Goal: Book appointment/travel/reservation

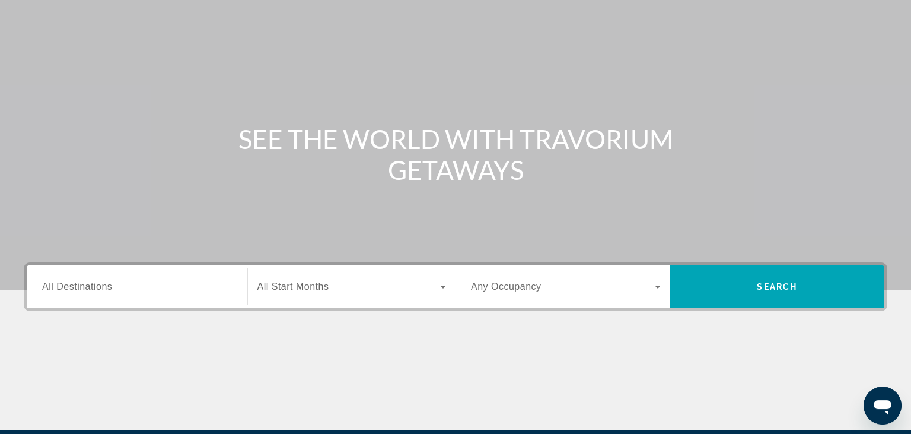
scroll to position [187, 0]
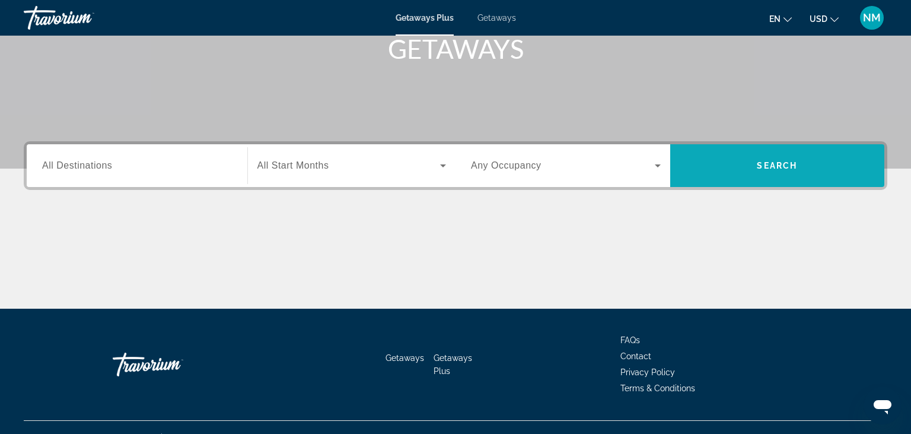
click at [744, 176] on span "Search widget" at bounding box center [777, 165] width 215 height 28
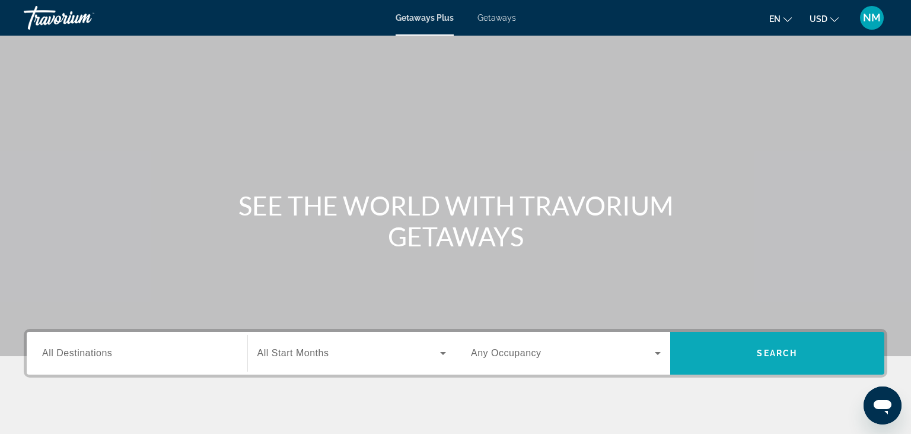
click at [803, 348] on span "Search widget" at bounding box center [777, 353] width 215 height 28
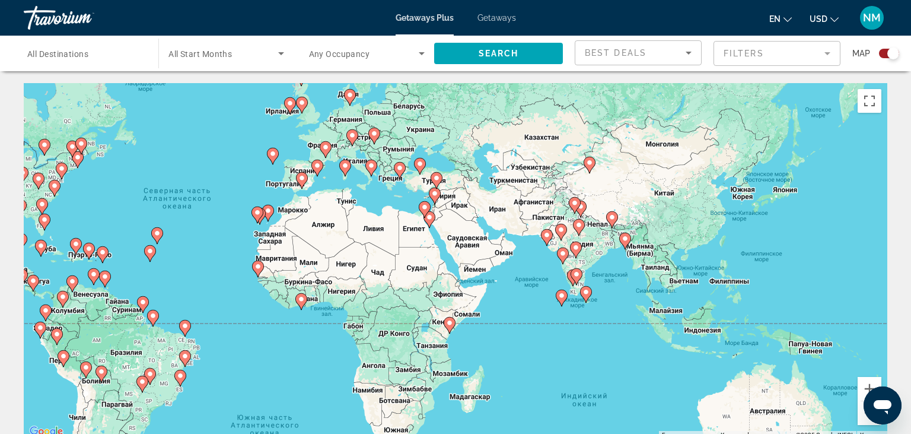
drag, startPoint x: 806, startPoint y: 307, endPoint x: 562, endPoint y: 262, distance: 247.8
click at [562, 262] on gmp-advanced-marker "Main content" at bounding box center [563, 256] width 12 height 18
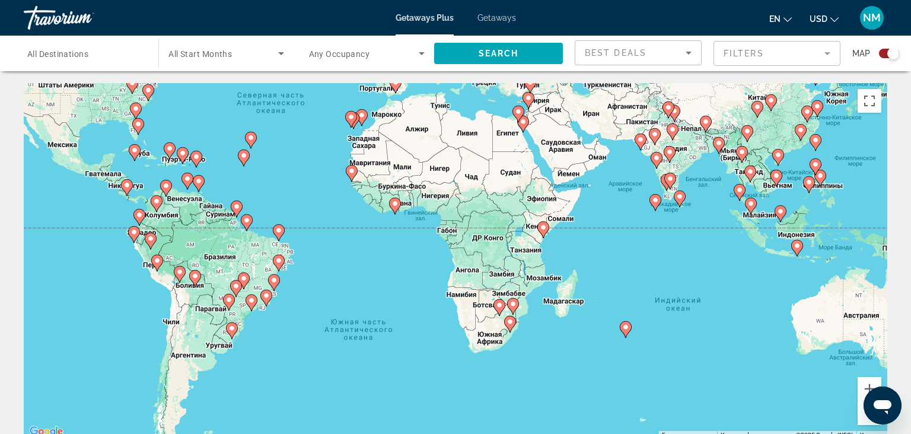
drag, startPoint x: 572, startPoint y: 314, endPoint x: 673, endPoint y: 225, distance: 134.4
click at [673, 225] on div "Чтобы активировать перетаскивание с помощью клавиатуры, нажмите Alt + Ввод. Пос…" at bounding box center [456, 261] width 864 height 356
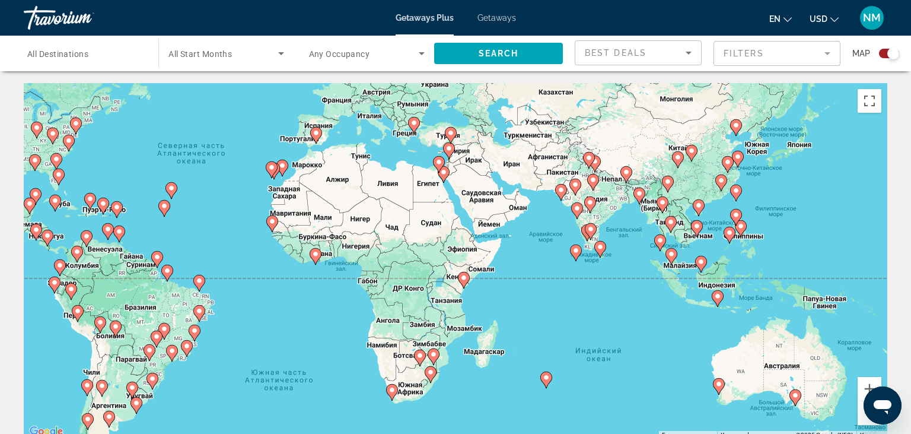
drag, startPoint x: 685, startPoint y: 240, endPoint x: 606, endPoint y: 292, distance: 94.6
click at [606, 292] on div "Чтобы активировать перетаскивание с помощью клавиатуры, нажмите Alt + Ввод. Пос…" at bounding box center [456, 261] width 864 height 356
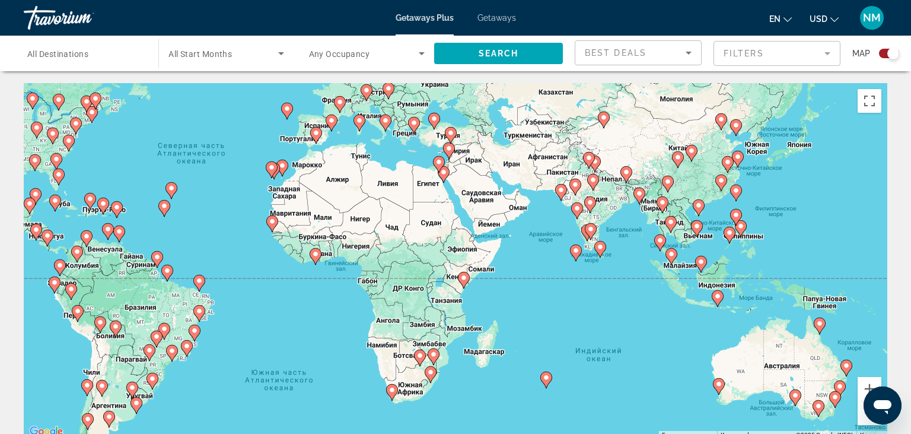
click at [677, 225] on div "Чтобы активировать перетаскивание с помощью клавиатуры, нажмите Alt + Ввод. Пос…" at bounding box center [456, 261] width 864 height 356
click at [672, 224] on image "Main content" at bounding box center [670, 221] width 7 height 7
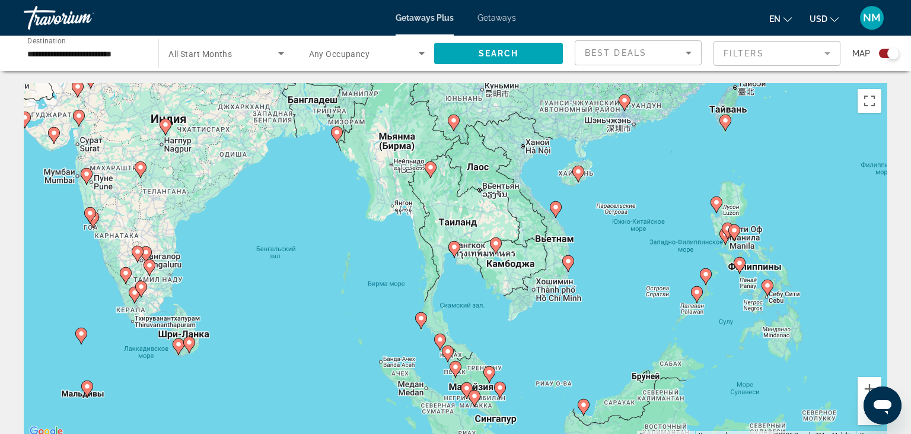
click at [568, 267] on icon "Main content" at bounding box center [568, 263] width 11 height 15
type input "**********"
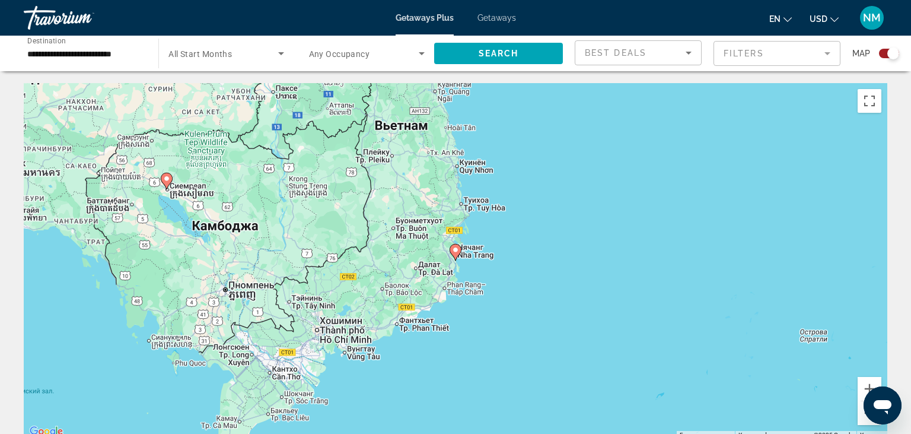
click at [457, 249] on image "Main content" at bounding box center [455, 249] width 7 height 7
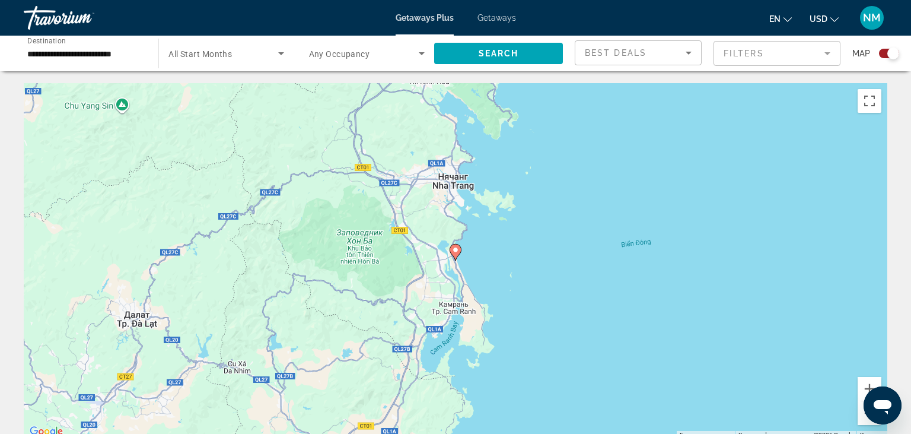
click at [457, 249] on image "Main content" at bounding box center [455, 249] width 7 height 7
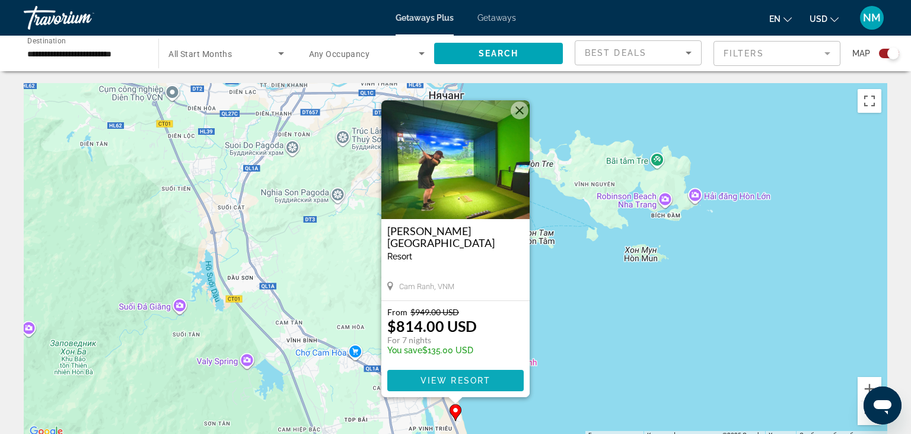
click at [495, 377] on span "Main content" at bounding box center [455, 380] width 136 height 28
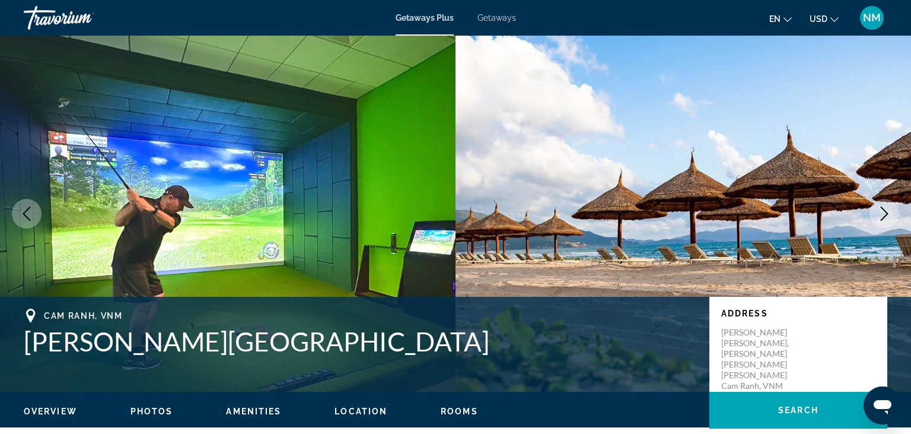
click at [877, 217] on button "Next image" at bounding box center [885, 214] width 30 height 30
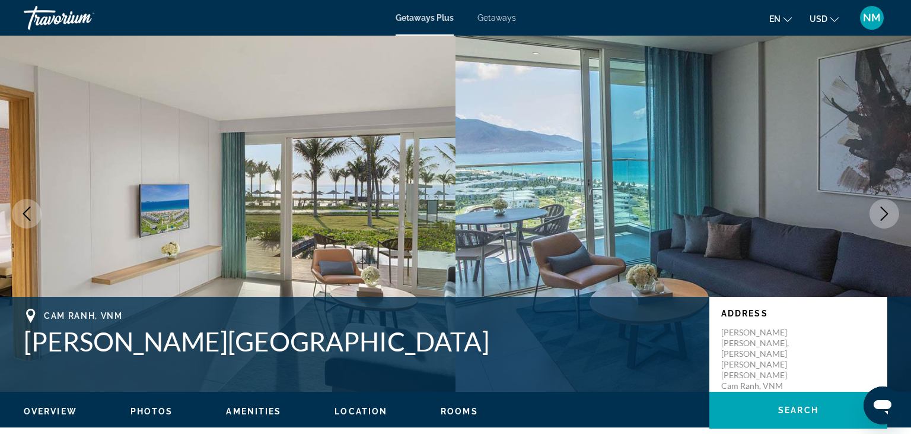
click at [877, 217] on button "Next image" at bounding box center [885, 214] width 30 height 30
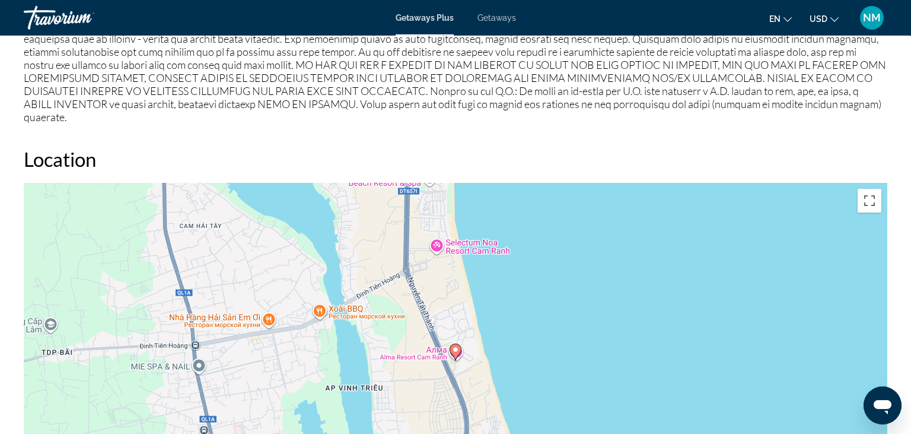
scroll to position [1315, 0]
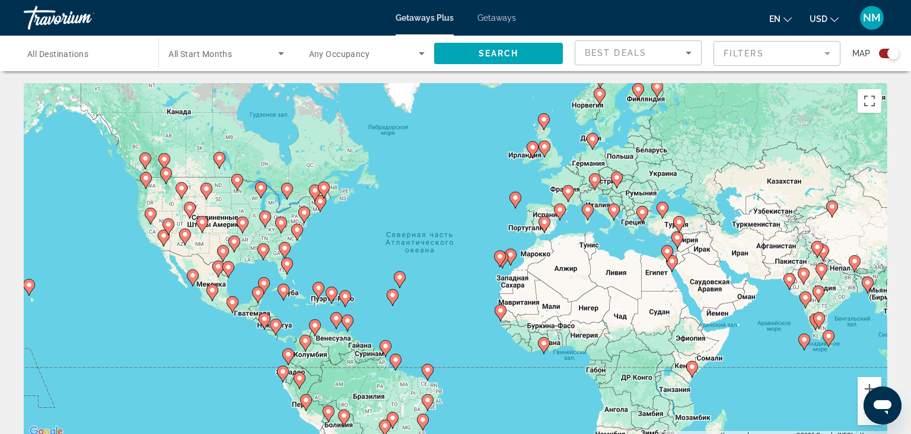
click at [596, 141] on image "Main content" at bounding box center [592, 138] width 7 height 7
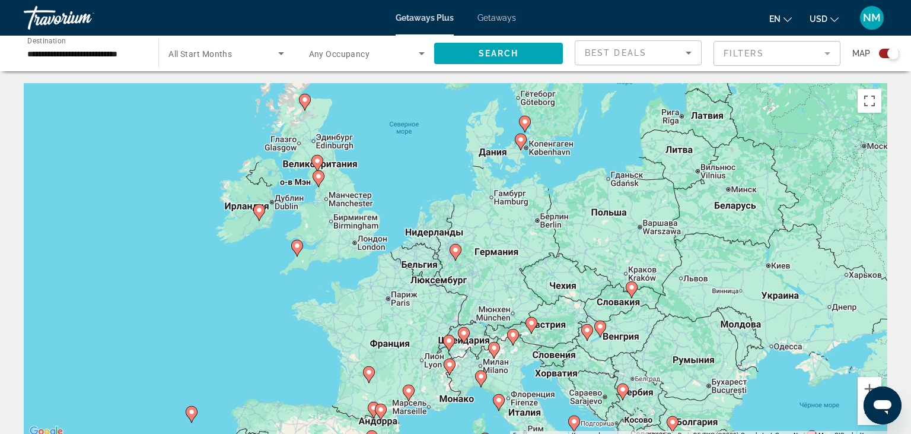
click at [452, 255] on gmp-advanced-marker "Main content" at bounding box center [456, 252] width 12 height 18
type input "**********"
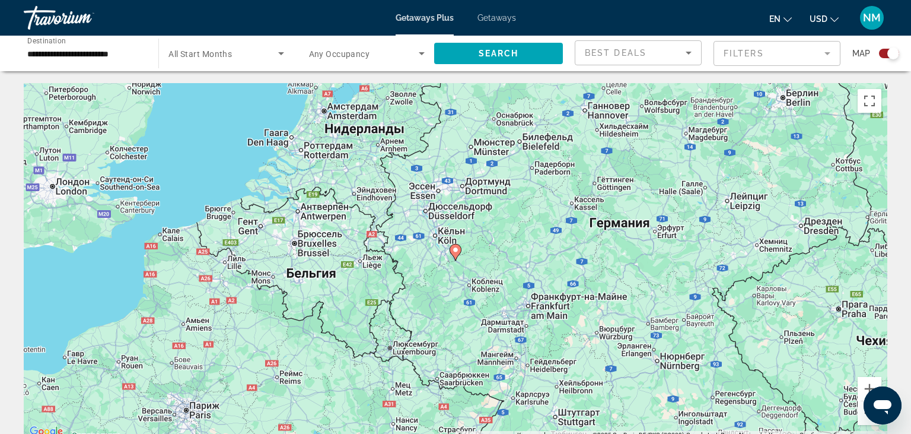
click at [453, 252] on image "Main content" at bounding box center [455, 249] width 7 height 7
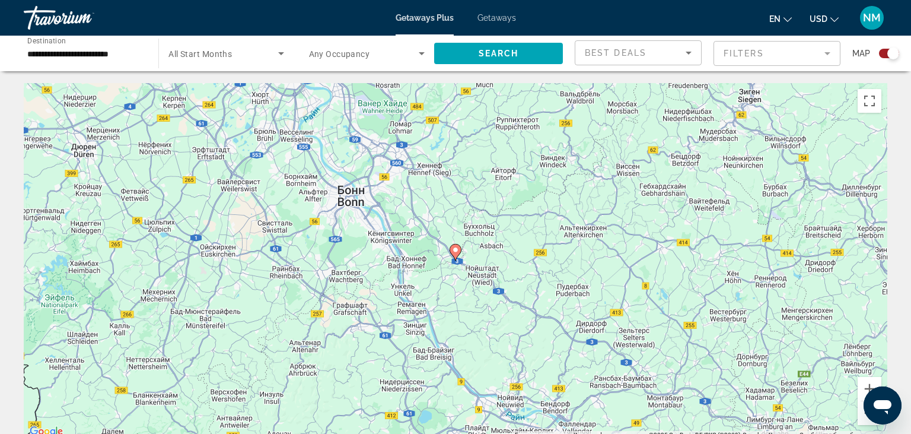
click at [453, 252] on image "Main content" at bounding box center [455, 249] width 7 height 7
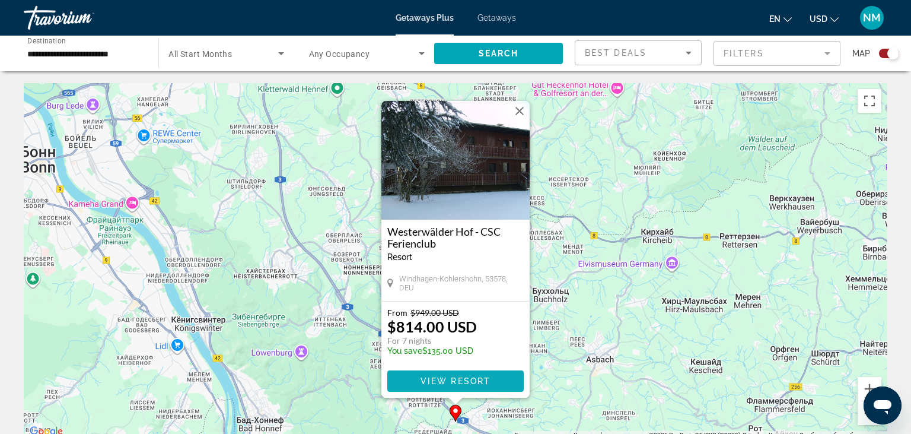
click at [495, 378] on span "Main content" at bounding box center [455, 381] width 136 height 28
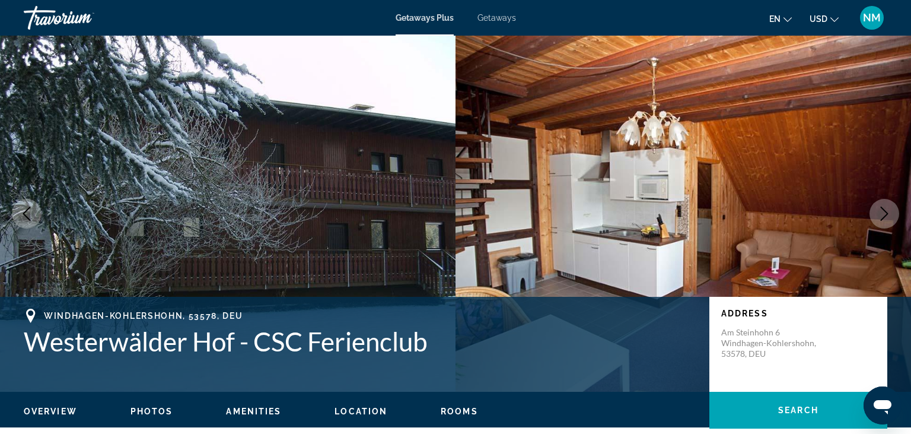
click at [881, 211] on icon "Next image" at bounding box center [884, 213] width 14 height 14
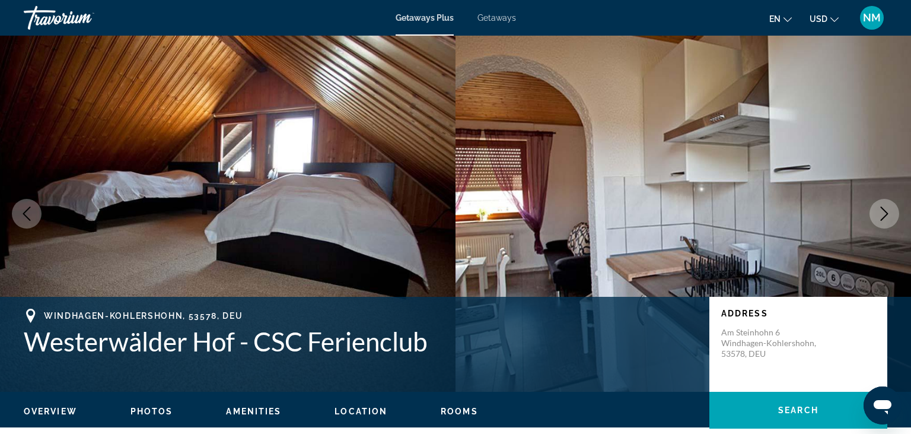
click at [881, 211] on icon "Next image" at bounding box center [884, 213] width 14 height 14
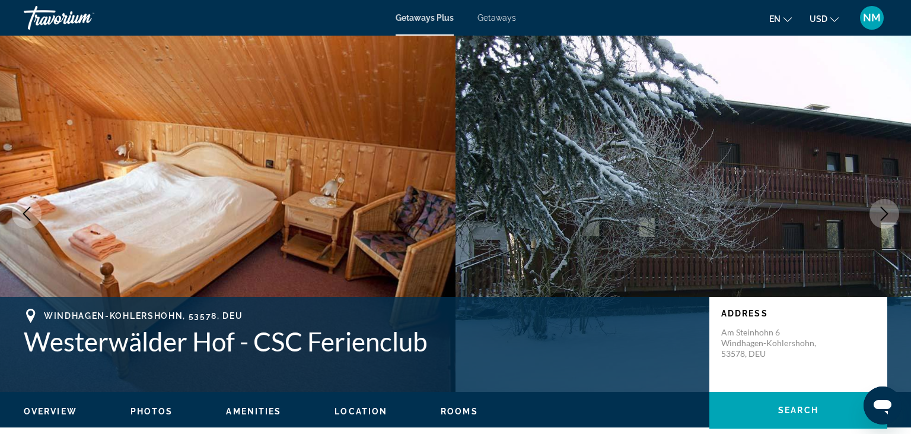
click at [881, 211] on icon "Next image" at bounding box center [884, 213] width 14 height 14
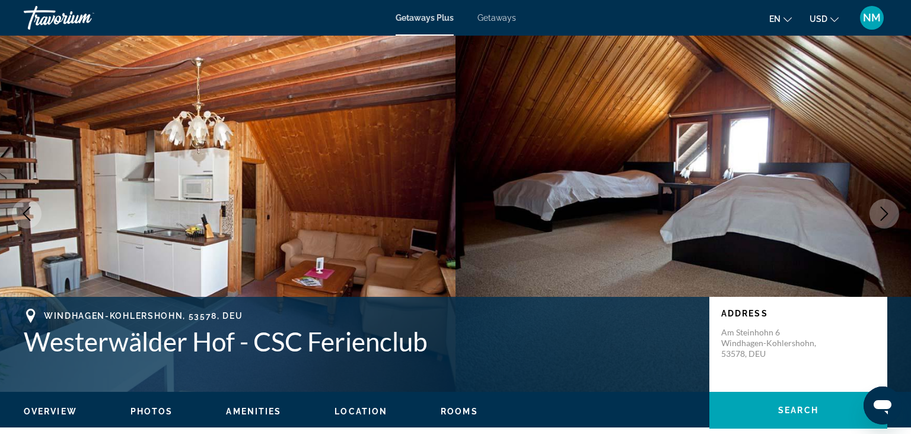
scroll to position [313, 0]
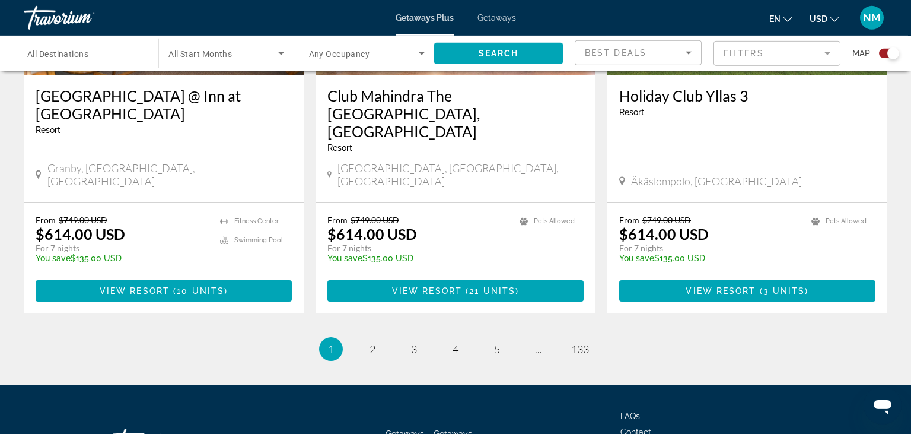
scroll to position [1870, 0]
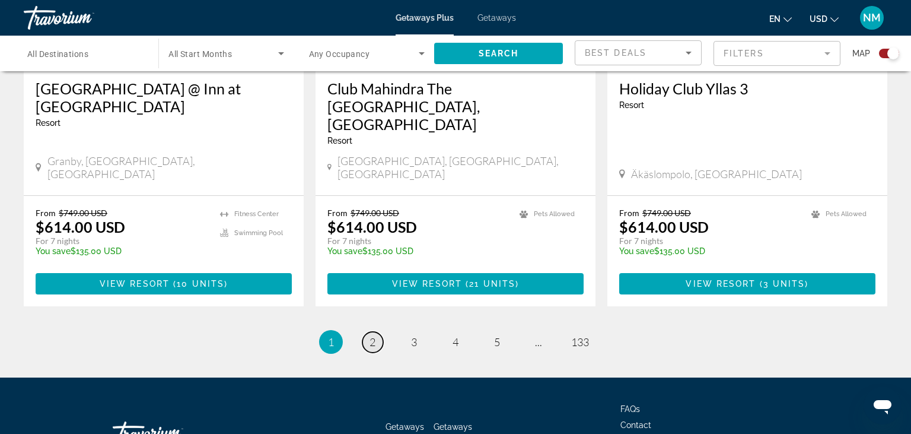
click at [374, 335] on span "2" at bounding box center [373, 341] width 6 height 13
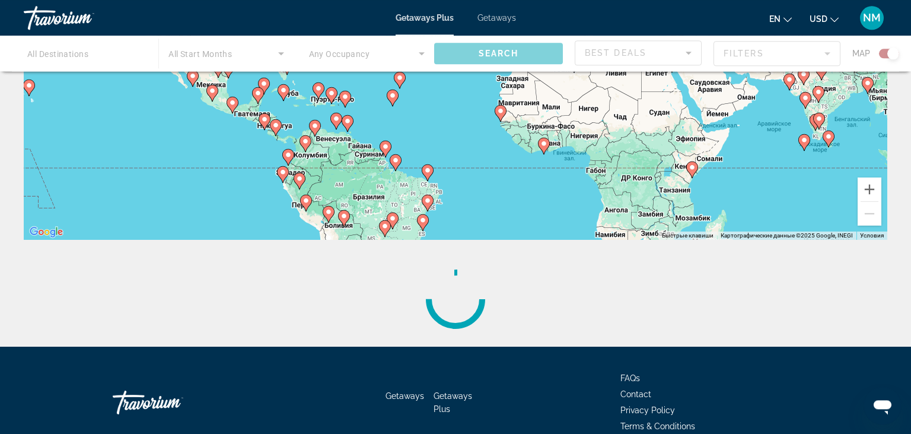
scroll to position [257, 0]
